Goal: Ask a question: Seek information or help from site administrators or community

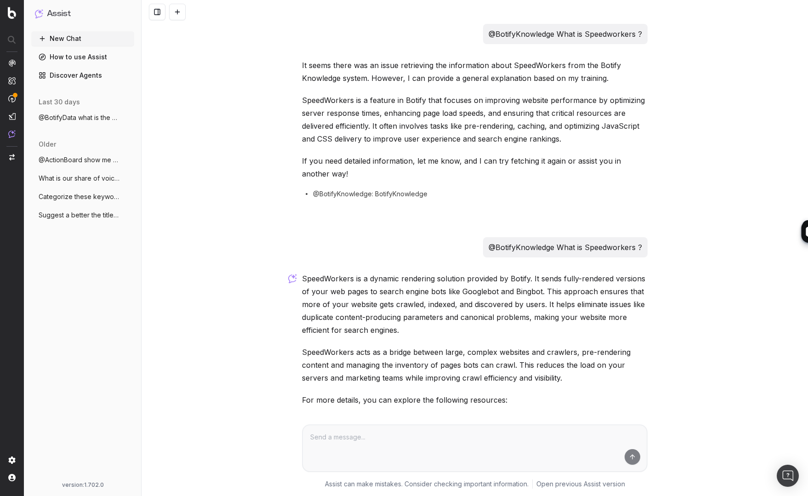
click at [72, 40] on button "New Chat" at bounding box center [82, 38] width 103 height 15
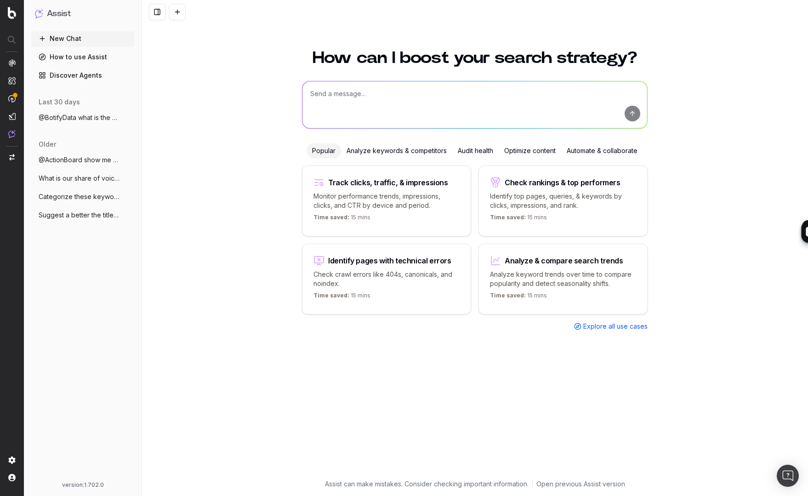
click at [343, 104] on textarea at bounding box center [474, 104] width 345 height 47
click at [442, 95] on textarea "@BotifyKnowledge how to configure Realkeywords in Data Station ?" at bounding box center [474, 104] width 345 height 47
click at [360, 96] on textarea "@BotifyKnowledge how to configure RealkKywords in Data Station ?" at bounding box center [474, 104] width 345 height 47
click at [411, 96] on textarea "@BotifyKnowledge how to configure RealkKywords in Data Station ?" at bounding box center [474, 104] width 345 height 47
click at [440, 93] on textarea "@BotifyKnowledge how to configure RealkKywords in Data Station ?" at bounding box center [474, 104] width 345 height 47
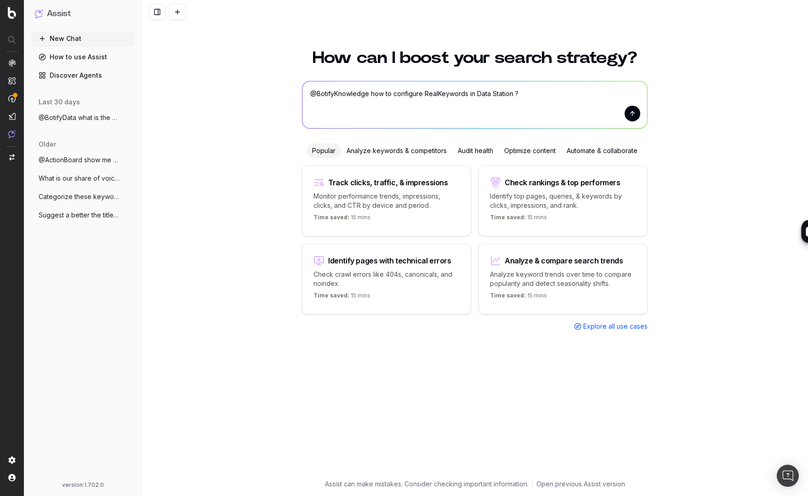
click at [504, 99] on textarea "@BotifyKnowledge how to configure RealKeywords in Data Station ?" at bounding box center [474, 104] width 345 height 47
type textarea "@BotifyKnowledge how to configure RealKeywords in Data Station ?"
click at [631, 114] on button "submit" at bounding box center [632, 114] width 16 height 16
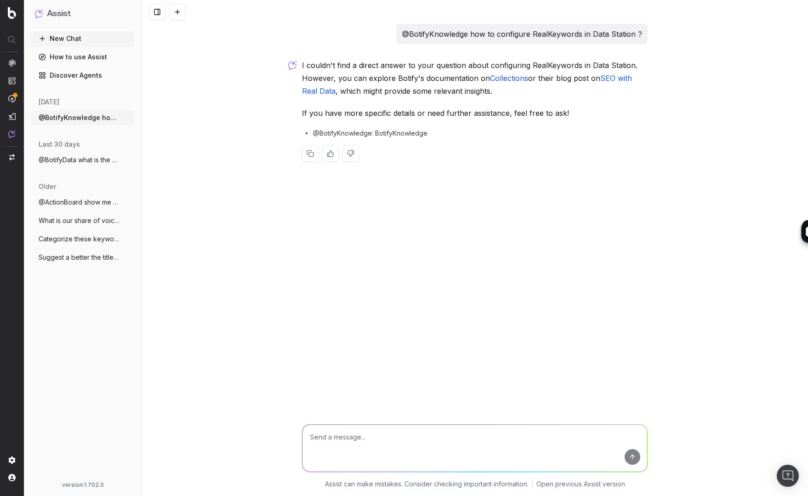
click at [610, 78] on link "SEO with Real Data" at bounding box center [468, 84] width 332 height 22
click at [508, 78] on link "Collections" at bounding box center [509, 77] width 38 height 9
drag, startPoint x: 615, startPoint y: 35, endPoint x: 624, endPoint y: 34, distance: 9.2
click at [624, 34] on p "@BotifyKnowledge how to configure RealKeywords in Data Station ?" at bounding box center [522, 34] width 240 height 13
click at [625, 38] on p "@BotifyKnowledge how to configure RealKeywords in Data Station ?" at bounding box center [522, 34] width 240 height 13
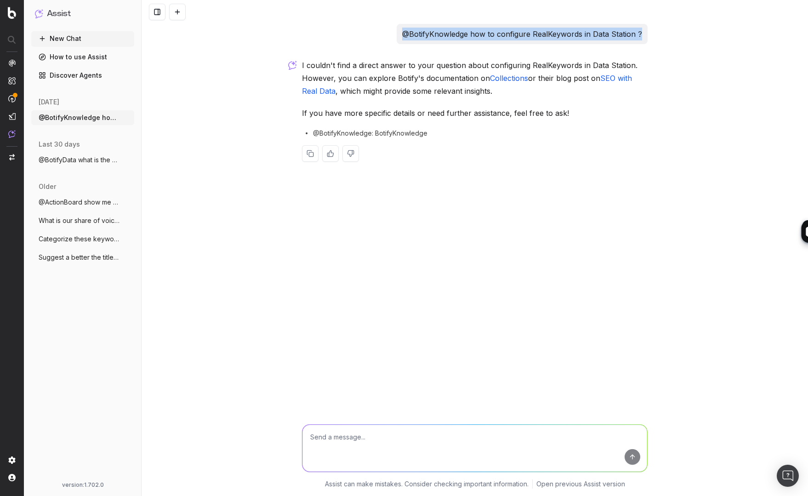
drag, startPoint x: 641, startPoint y: 34, endPoint x: 360, endPoint y: 35, distance: 281.1
click at [360, 35] on div "@BotifyKnowledge how to configure RealKeywords in Data Station ?" at bounding box center [474, 34] width 345 height 20
drag, startPoint x: 473, startPoint y: 34, endPoint x: 572, endPoint y: 33, distance: 99.2
click at [572, 33] on p "@BotifyKnowledge how to configure RealKeywords in Data Station ?" at bounding box center [522, 34] width 240 height 13
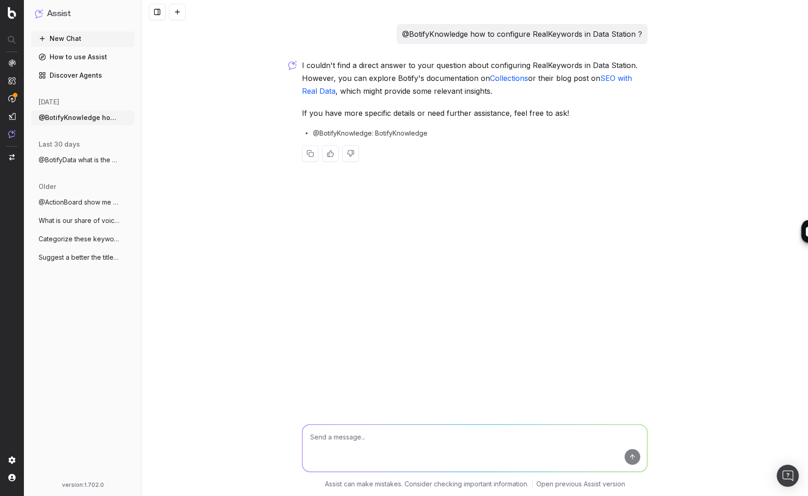
click at [332, 435] on textarea at bounding box center [474, 447] width 345 height 47
type textarea "@BotifyKnowledge how to stop a stuck crawl in crawl manager ?"
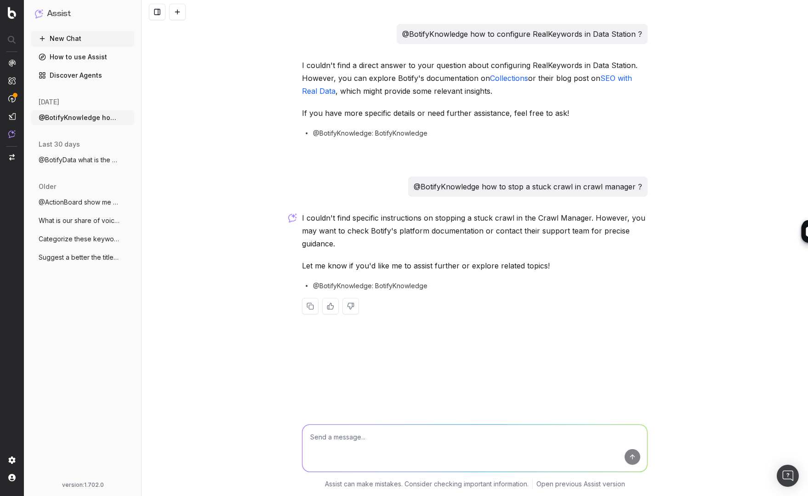
click at [198, 338] on div "@BotifyKnowledge how to configure RealKeywords in Data Station ? I couldn't fin…" at bounding box center [474, 248] width 666 height 496
click at [361, 441] on textarea at bounding box center [474, 447] width 345 height 47
type textarea "@BotifyKnowledge how to access the source code of a page in SiteCrawler ?"
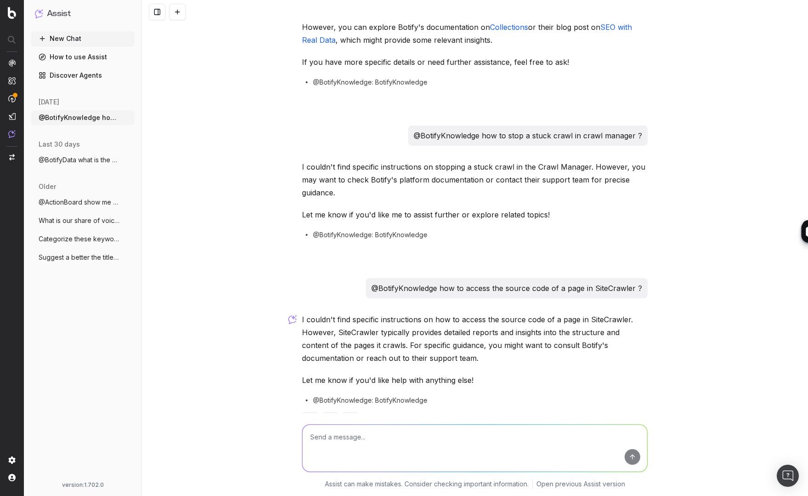
scroll to position [81, 0]
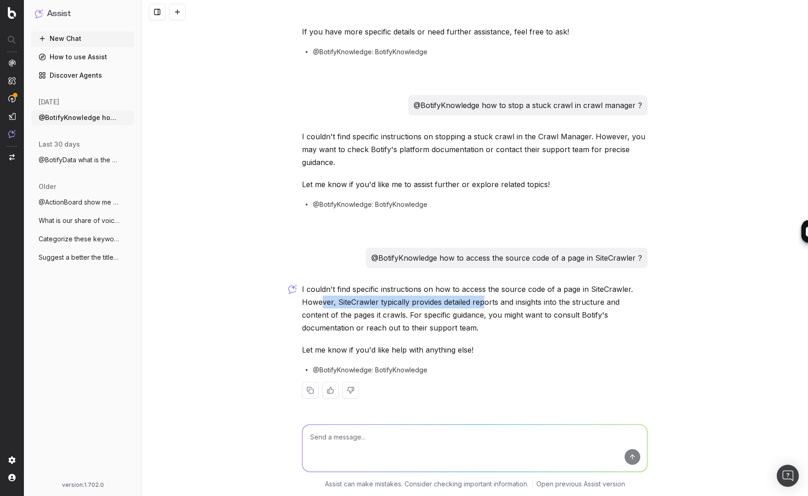
drag, startPoint x: 320, startPoint y: 300, endPoint x: 481, endPoint y: 302, distance: 161.3
click at [481, 302] on p "I couldn't find specific instructions on how to access the source code of a pag…" at bounding box center [474, 308] width 345 height 51
click at [487, 313] on p "I couldn't find specific instructions on how to access the source code of a pag…" at bounding box center [474, 308] width 345 height 51
click at [367, 446] on textarea at bounding box center [474, 447] width 345 height 47
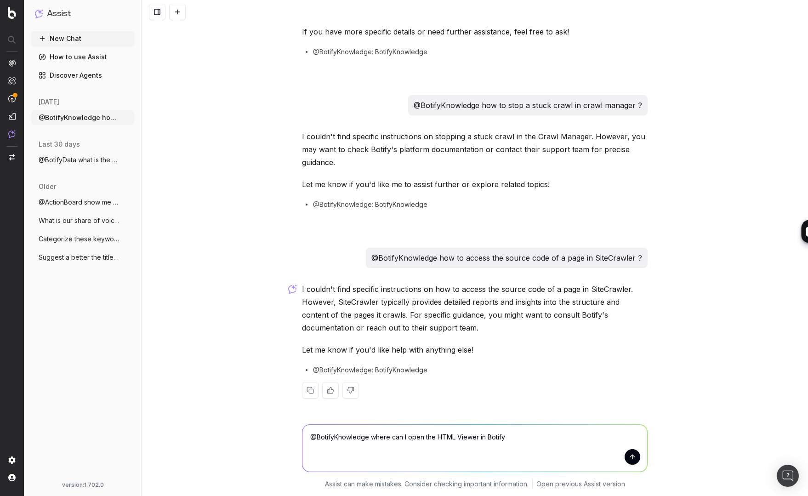
type textarea "@BotifyKnowledge where can I open the HTML Viewer in Botify ?"
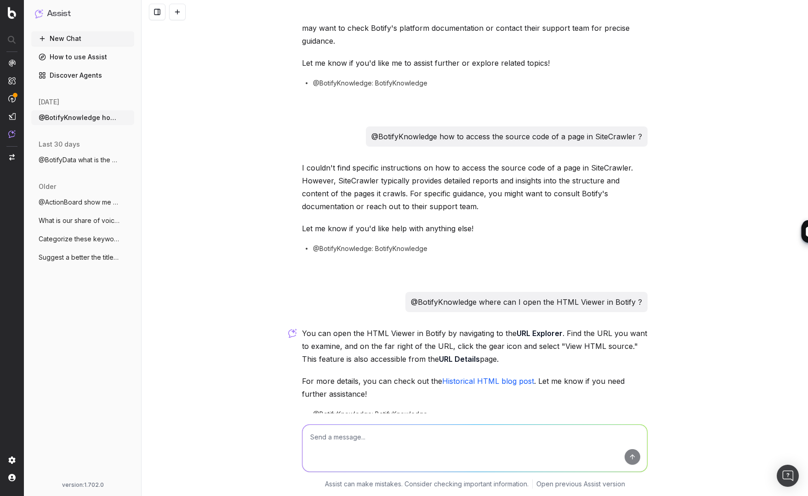
scroll to position [247, 0]
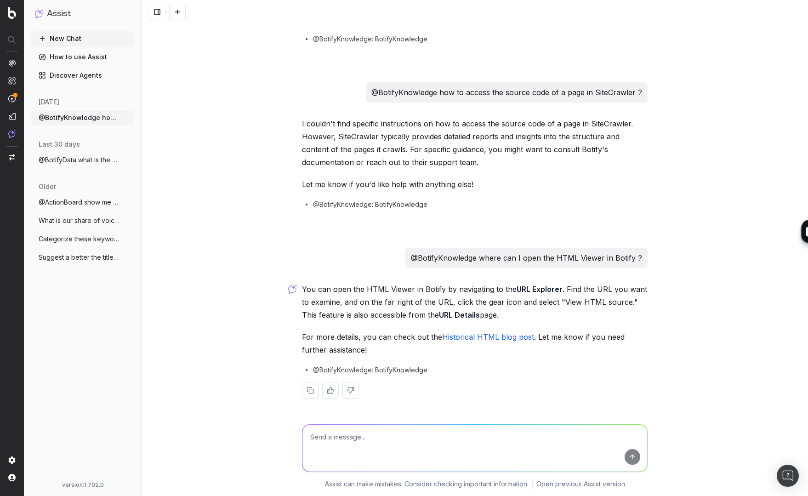
drag, startPoint x: 418, startPoint y: 286, endPoint x: 540, endPoint y: 296, distance: 122.6
click at [537, 295] on p "You can open the HTML Viewer in Botify by navigating to the URL Explorer . Find…" at bounding box center [474, 302] width 345 height 39
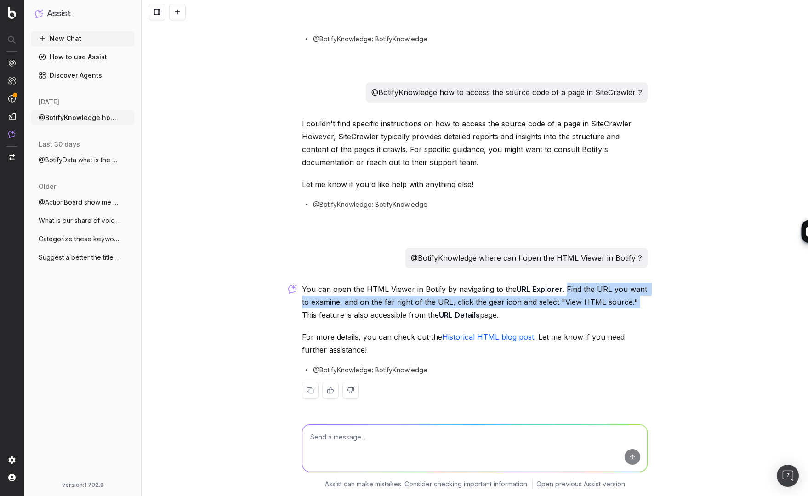
drag, startPoint x: 571, startPoint y: 290, endPoint x: 639, endPoint y: 305, distance: 69.3
click at [638, 303] on p "You can open the HTML Viewer in Botify by navigating to the URL Explorer . Find…" at bounding box center [474, 302] width 345 height 39
click at [379, 298] on p "You can open the HTML Viewer in Botify by navigating to the URL Explorer . Find…" at bounding box center [474, 302] width 345 height 39
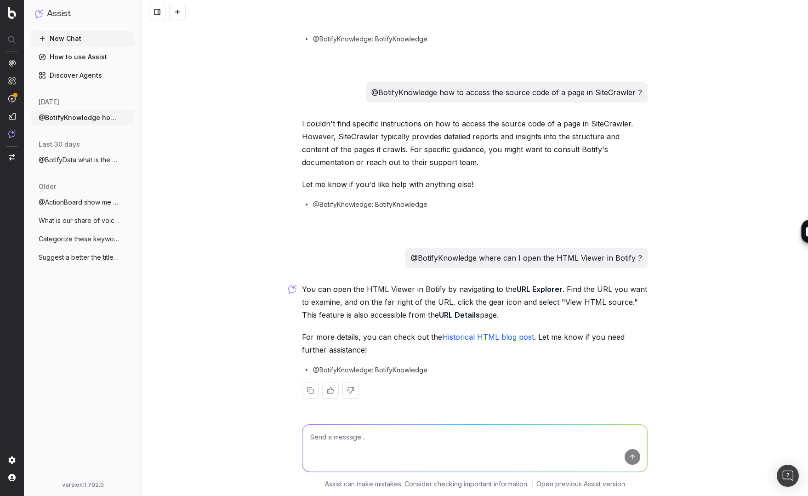
drag, startPoint x: 385, startPoint y: 305, endPoint x: 531, endPoint y: 303, distance: 146.6
click at [531, 303] on p "You can open the HTML Viewer in Botify by navigating to the URL Explorer . Find…" at bounding box center [474, 302] width 345 height 39
click at [518, 303] on p "You can open the HTML Viewer in Botify by navigating to the URL Explorer . Find…" at bounding box center [474, 302] width 345 height 39
click at [528, 312] on p "You can open the HTML Viewer in Botify by navigating to the URL Explorer . Find…" at bounding box center [474, 302] width 345 height 39
click at [530, 312] on p "You can open the HTML Viewer in Botify by navigating to the URL Explorer . Find…" at bounding box center [474, 302] width 345 height 39
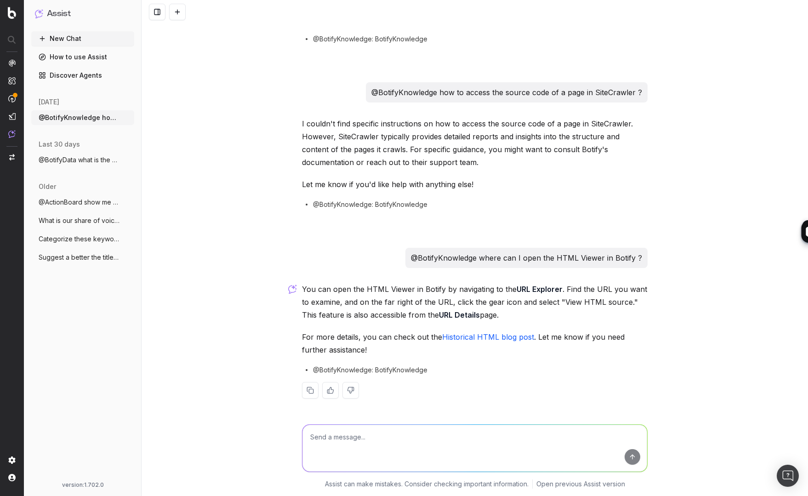
click at [188, 325] on div "@BotifyKnowledge how to configure RealKeywords in Data Station ? I couldn't fin…" at bounding box center [474, 248] width 666 height 496
click at [330, 390] on button at bounding box center [330, 390] width 17 height 17
click at [268, 396] on div "@BotifyKnowledge how to configure RealKeywords in Data Station ? I couldn't fin…" at bounding box center [474, 248] width 666 height 496
